Goal: Task Accomplishment & Management: Manage account settings

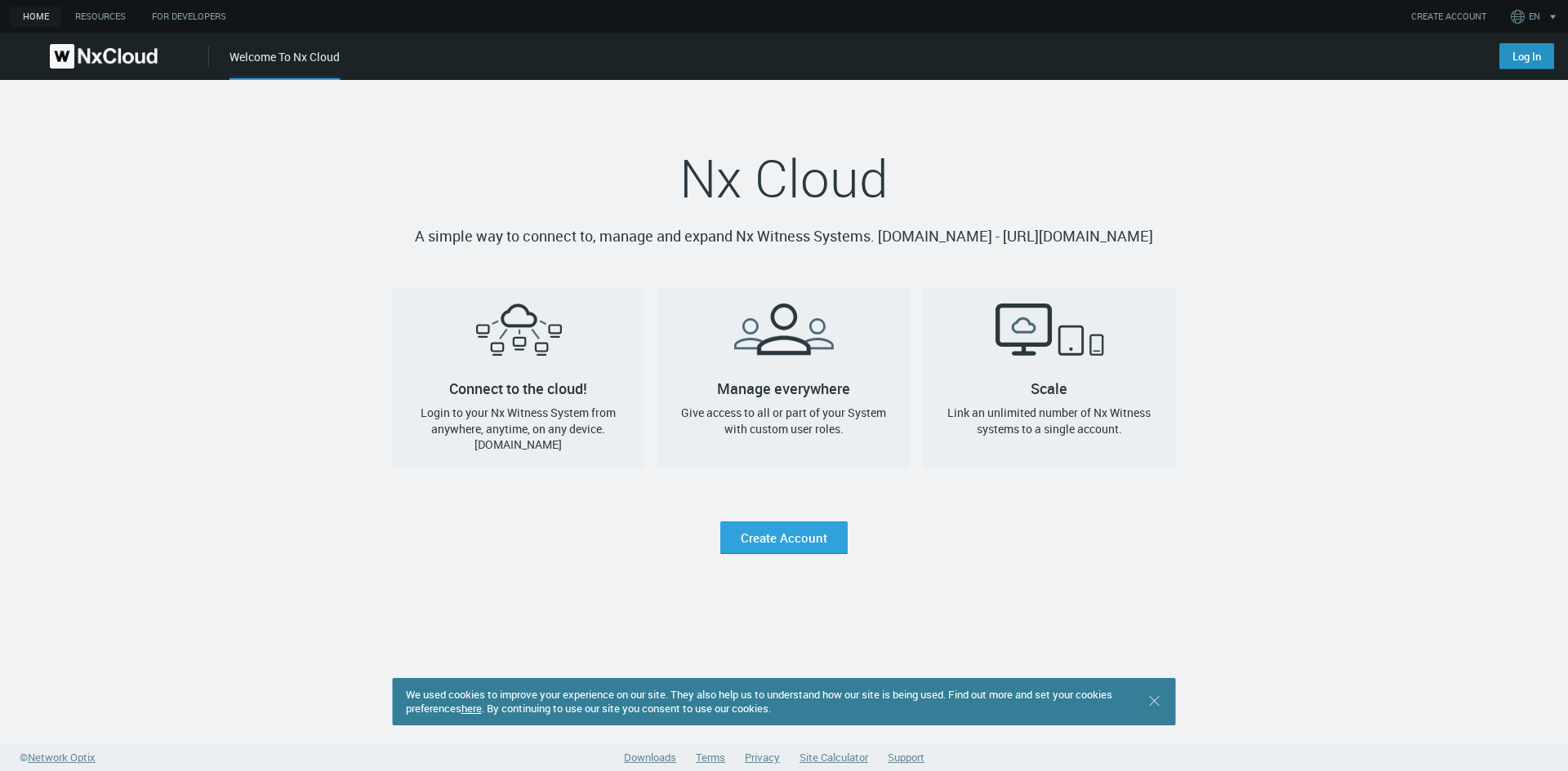
click at [1521, 58] on link "Log In" at bounding box center [1526, 57] width 55 height 26
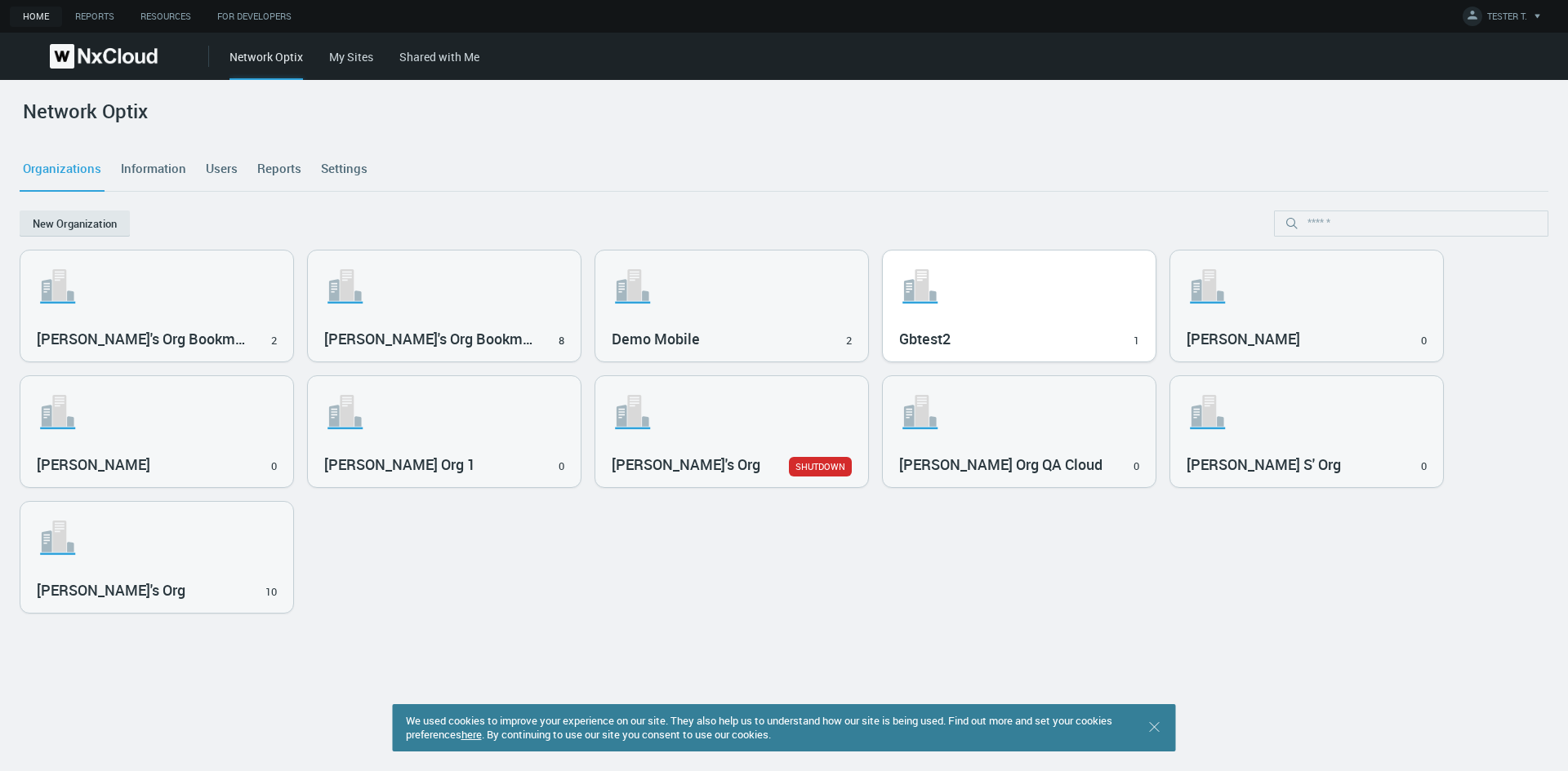
click at [1111, 286] on svg-icon ".st1{fill:var(--svg-placeholder-elm2-color);} .st2{fill:var(--brand-core);} .st…" at bounding box center [1020, 286] width 240 height 52
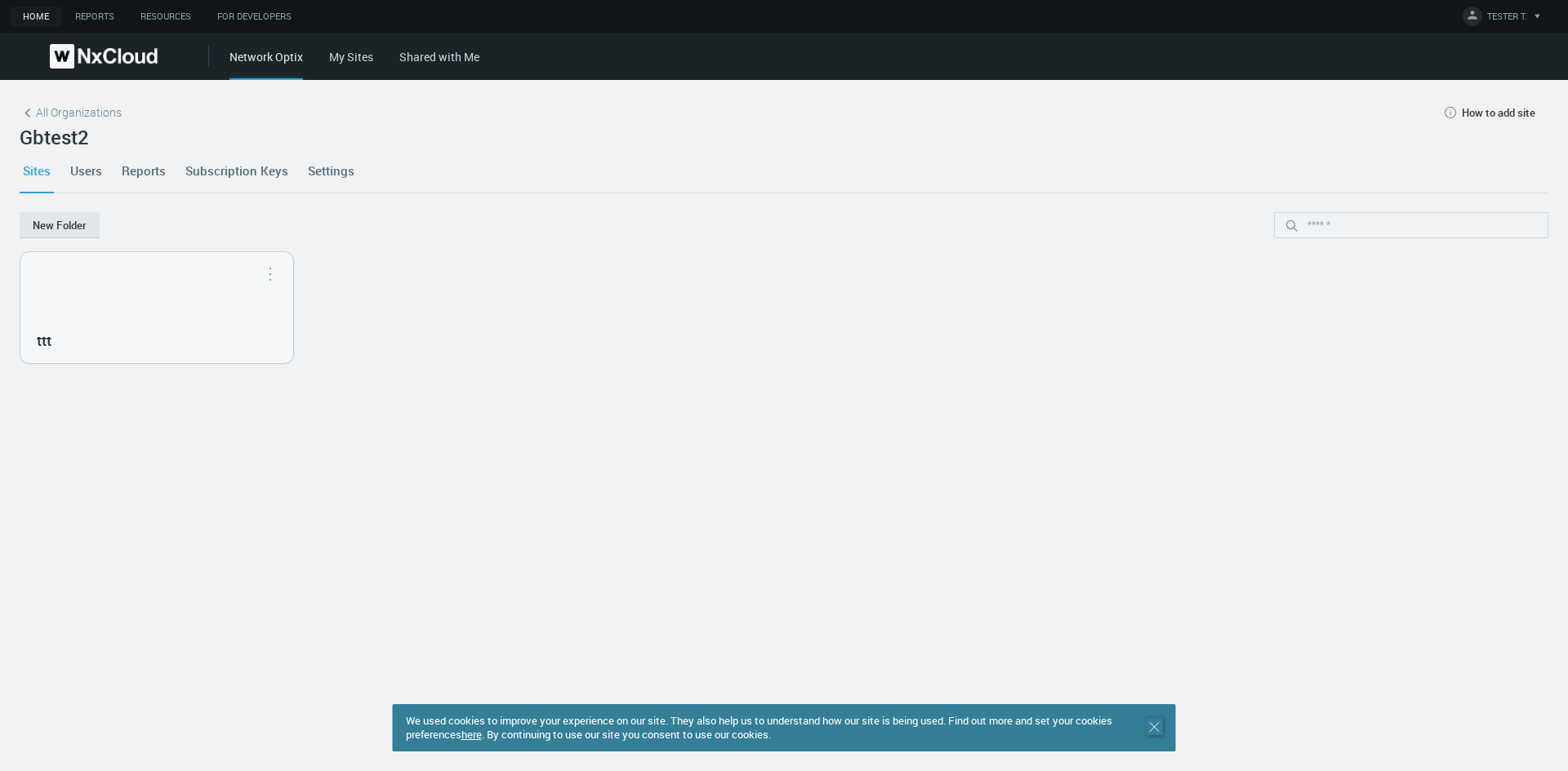
click at [1156, 732] on icon ".st0 { stroke : #698796; } Close" at bounding box center [1155, 727] width 17 height 17
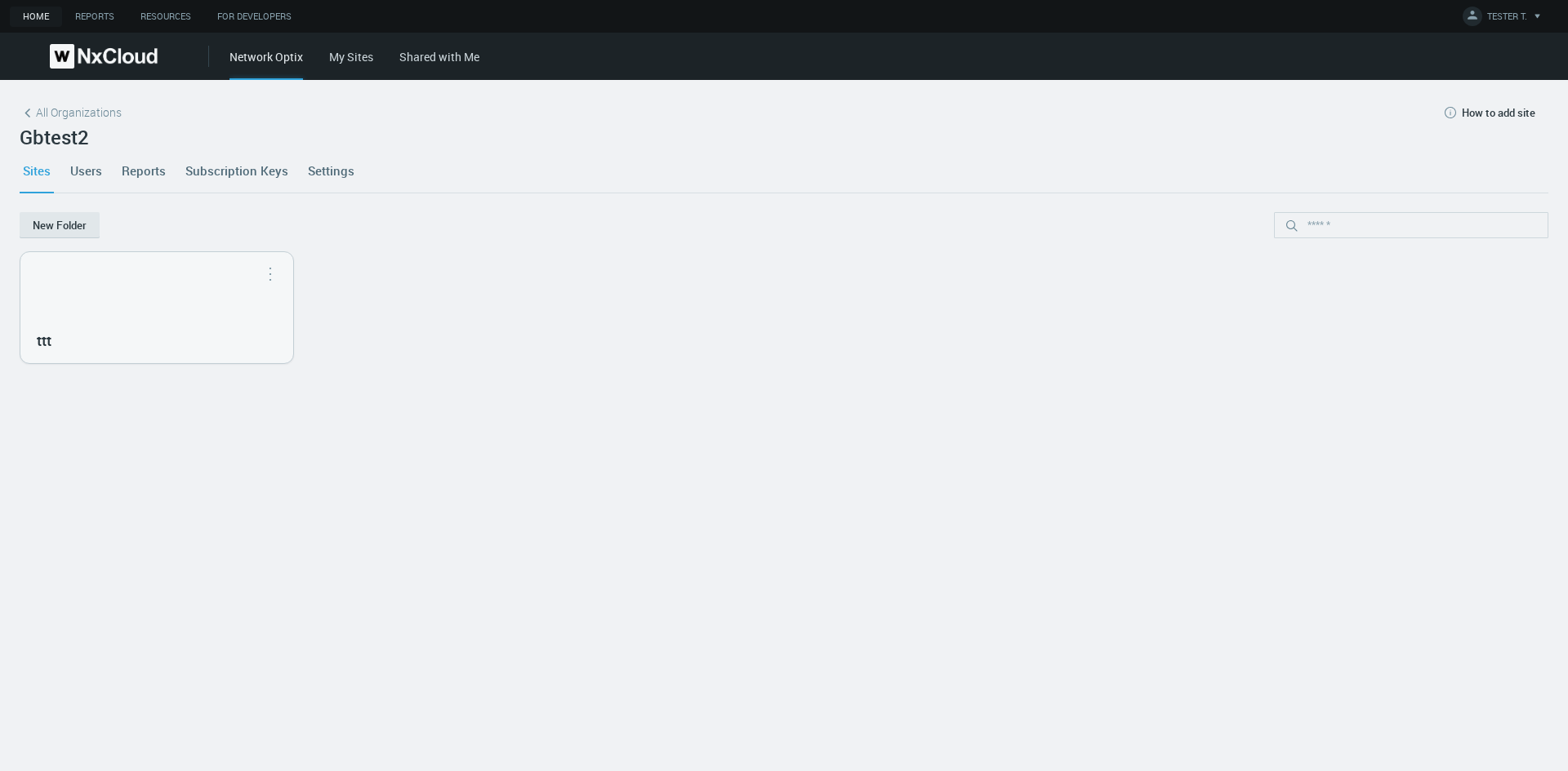
click at [82, 170] on link "Users" at bounding box center [86, 170] width 38 height 44
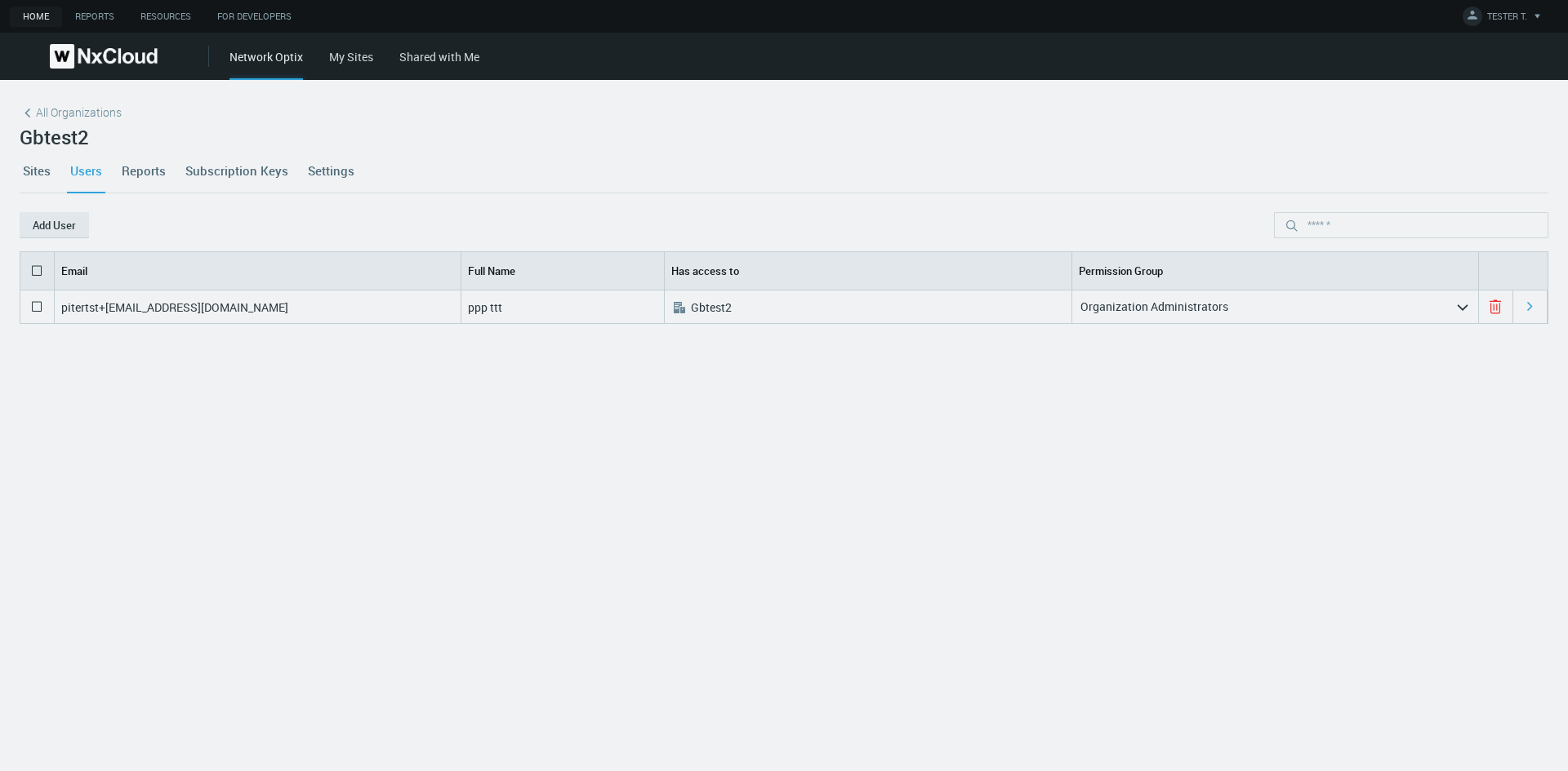
click at [1456, 310] on icon "arrow_expand" at bounding box center [1463, 307] width 15 height 15
click at [873, 532] on div "pitertst+[EMAIL_ADDRESS][DOMAIN_NAME] ppp ttt .st0{fill:#A3B8C2;fill-rule:eveno…" at bounding box center [784, 508] width 1529 height 435
click at [1459, 307] on polyline at bounding box center [1464, 307] width 9 height 4
click at [1460, 302] on icon "arrow_expand" at bounding box center [1463, 307] width 15 height 15
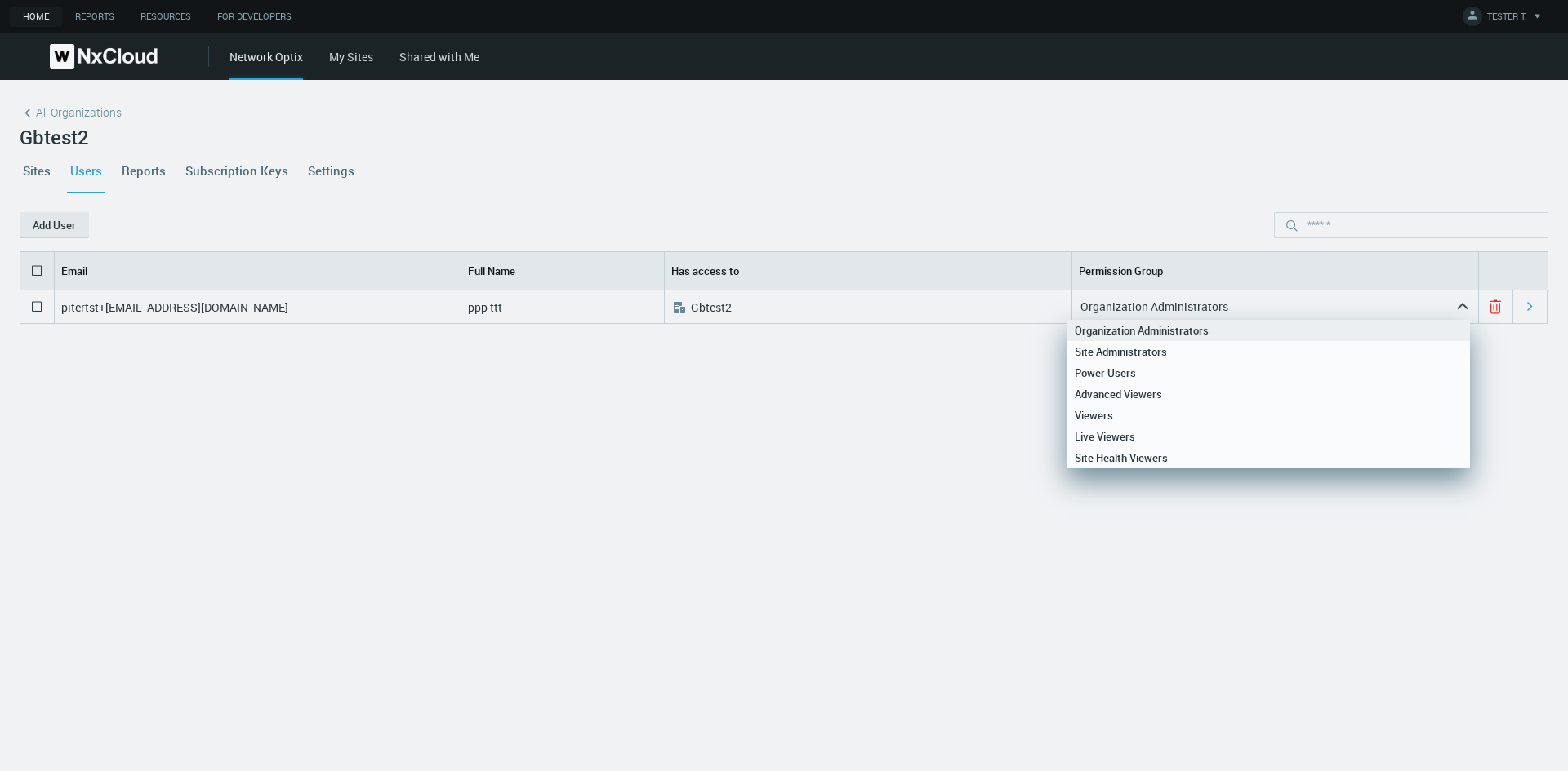
click at [976, 438] on div "pitertst+org@mail.ru ppp ttt .st0{fill:#A3B8C2;fill-rule:evenodd;clip-rule:even…" at bounding box center [784, 508] width 1529 height 435
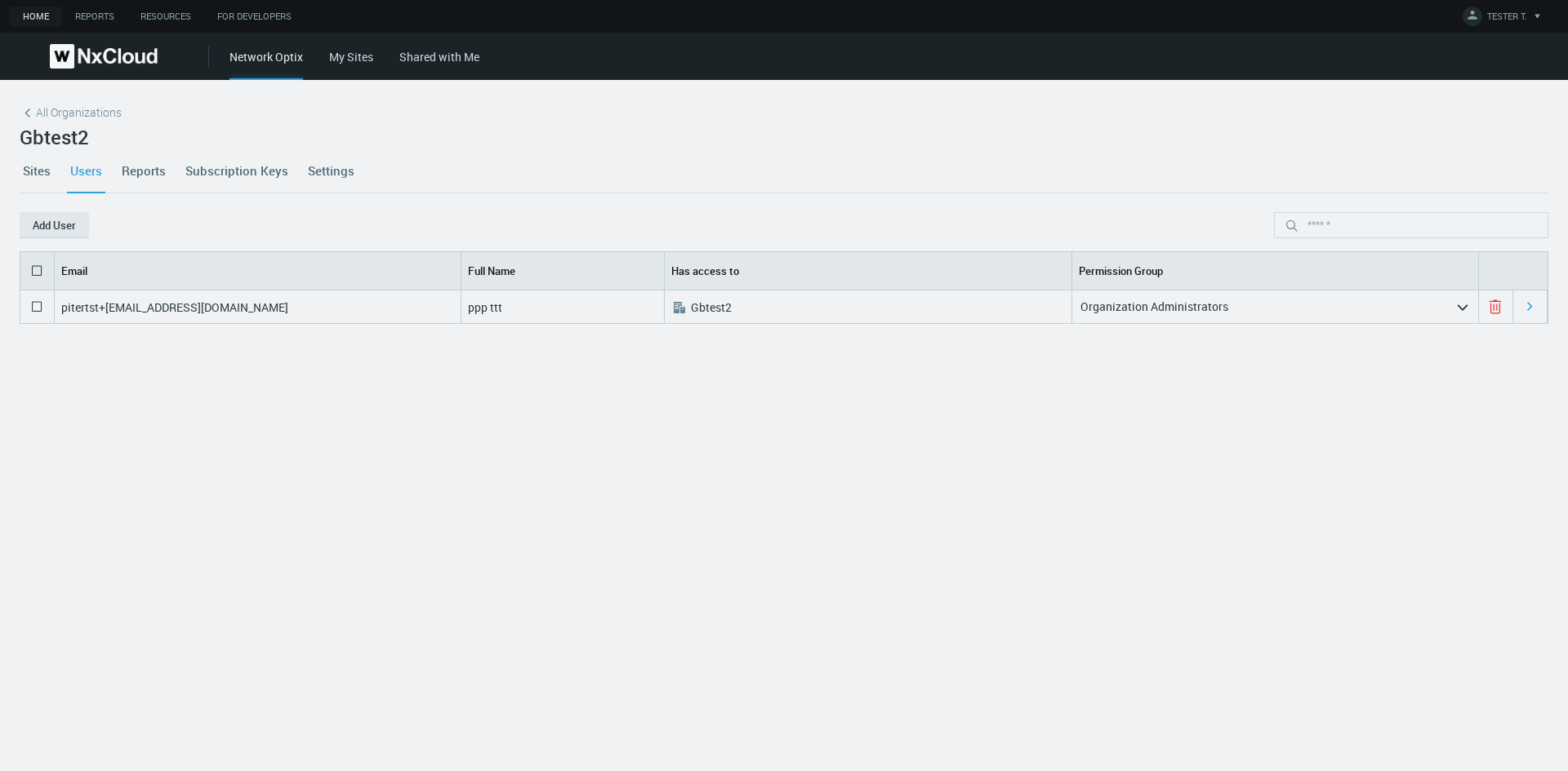
click at [1457, 312] on icon "arrow_expand" at bounding box center [1463, 307] width 15 height 15
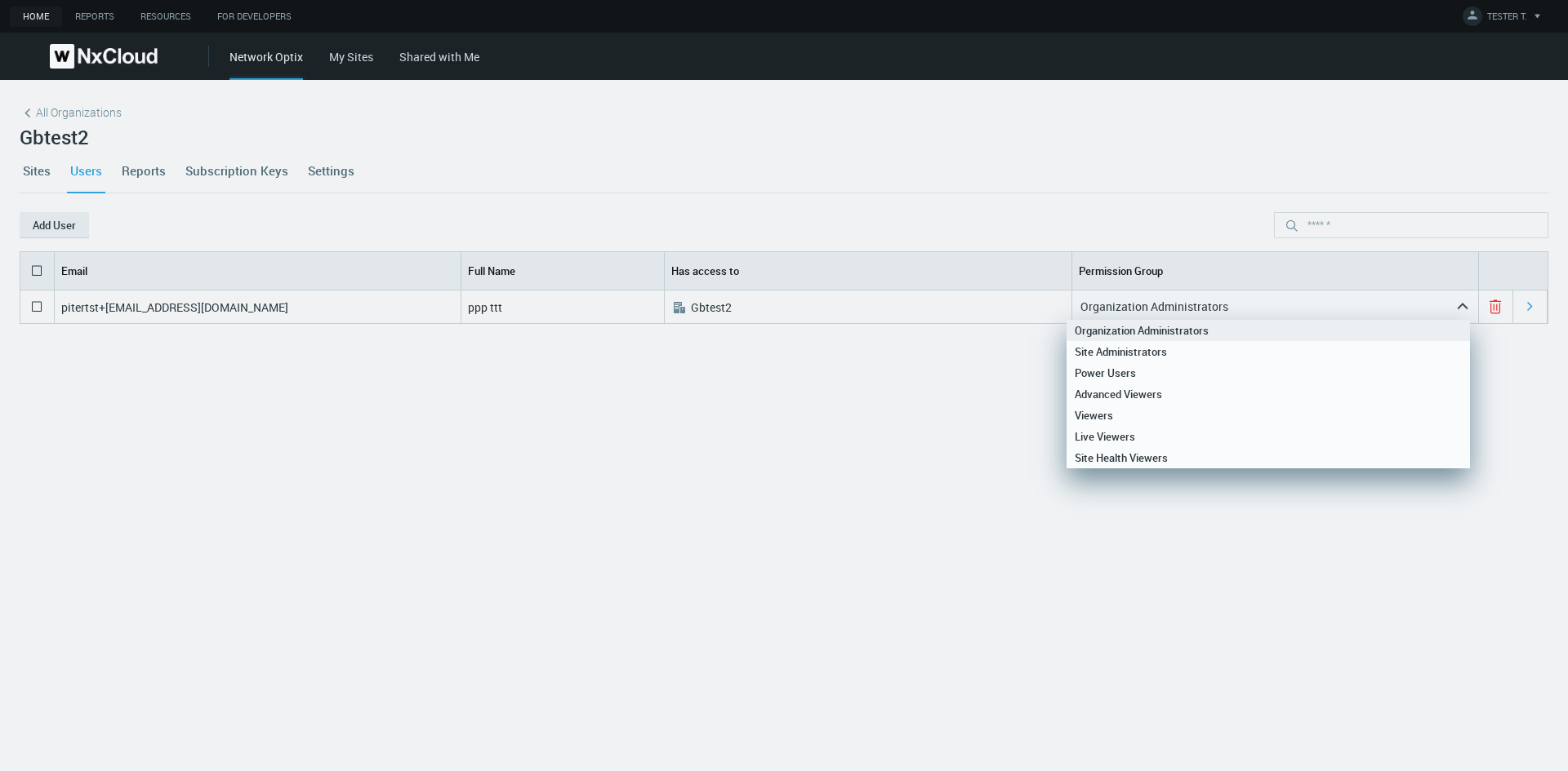
click at [897, 543] on div "pitertst+org@mail.ru ppp ttt .st0{fill:#A3B8C2;fill-rule:evenodd;clip-rule:even…" at bounding box center [784, 508] width 1529 height 435
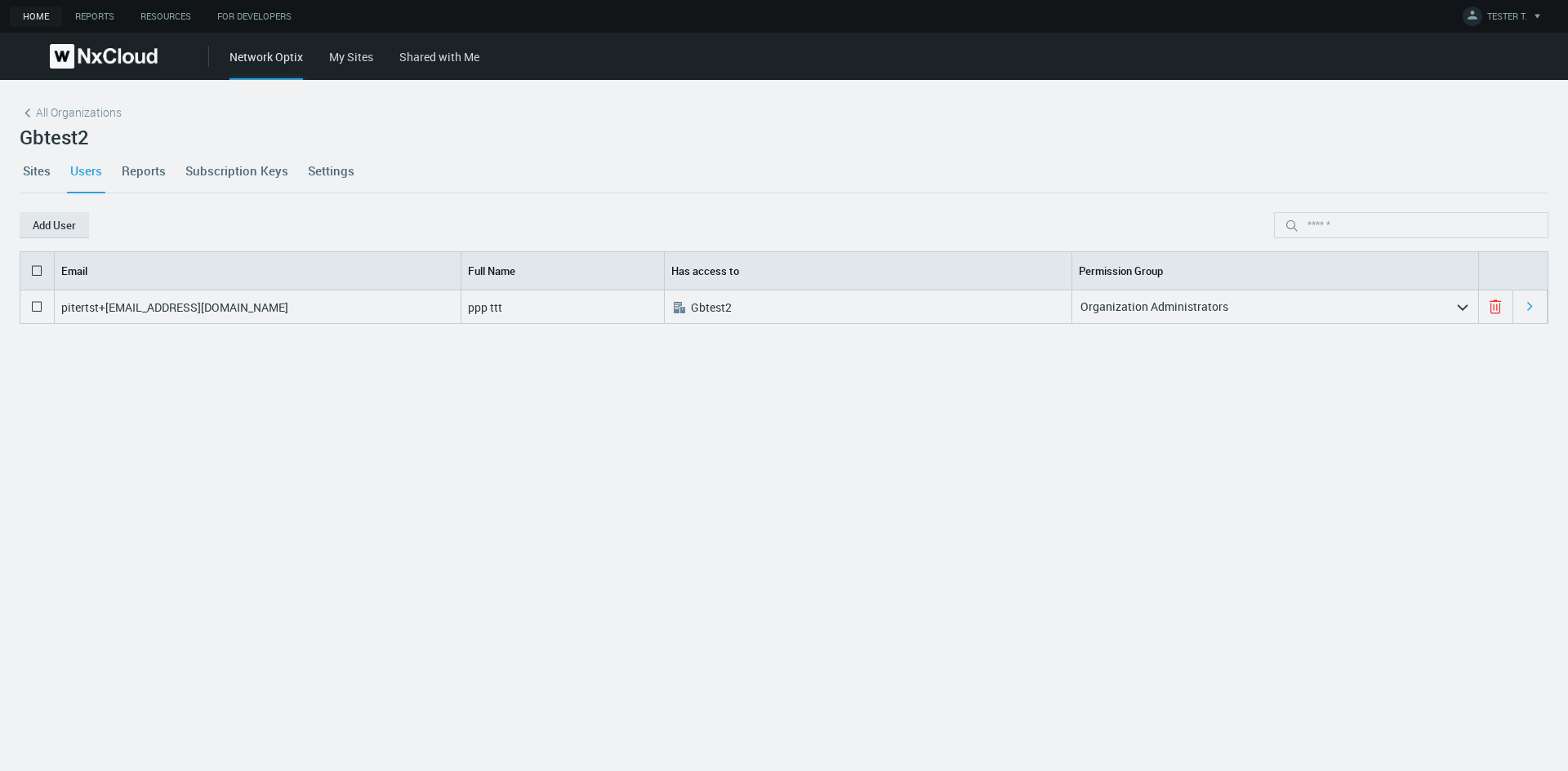
click at [1457, 313] on icon "arrow_expand" at bounding box center [1463, 307] width 15 height 15
